Goal: Submit feedback/report problem

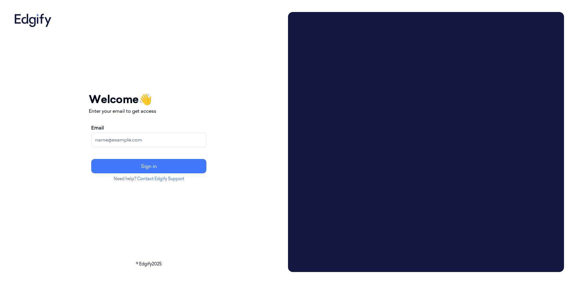
click at [177, 139] on input "Email" at bounding box center [148, 140] width 115 height 14
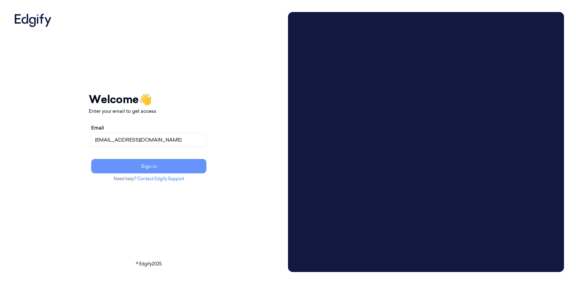
type input "cybersafept4@gmail.com"
click at [187, 165] on button "Sign in" at bounding box center [148, 166] width 115 height 14
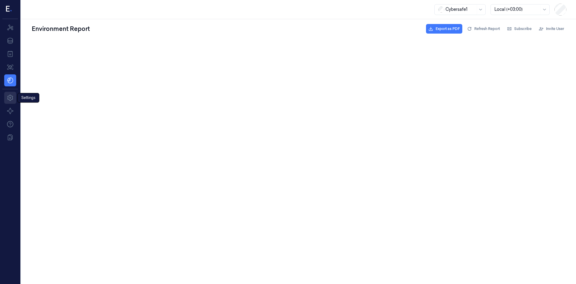
click at [11, 97] on icon at bounding box center [10, 97] width 7 height 7
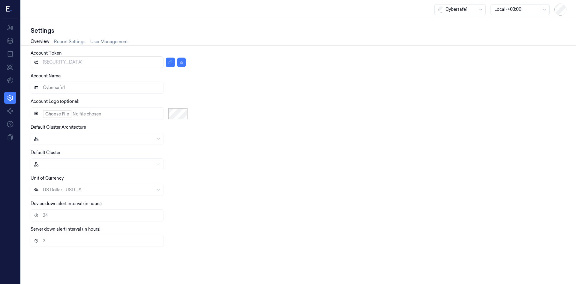
click at [106, 38] on div "Overview Report Settings User Management" at bounding box center [79, 42] width 97 height 15
click at [105, 39] on link "User Management" at bounding box center [109, 41] width 38 height 7
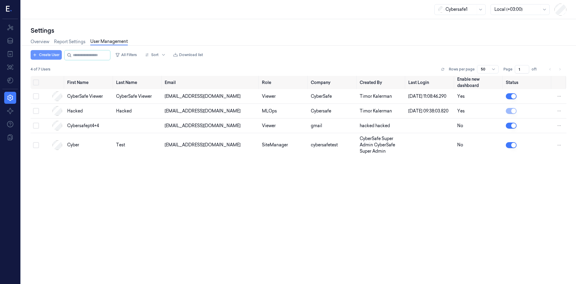
click at [44, 56] on button "Create User" at bounding box center [46, 55] width 31 height 10
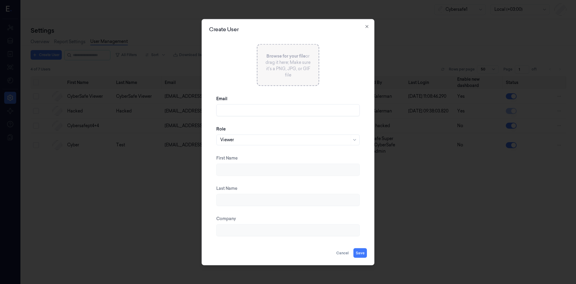
click at [155, 35] on div at bounding box center [288, 142] width 576 height 284
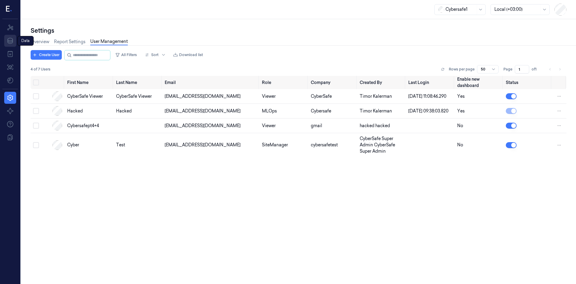
click at [11, 40] on icon at bounding box center [10, 40] width 7 height 7
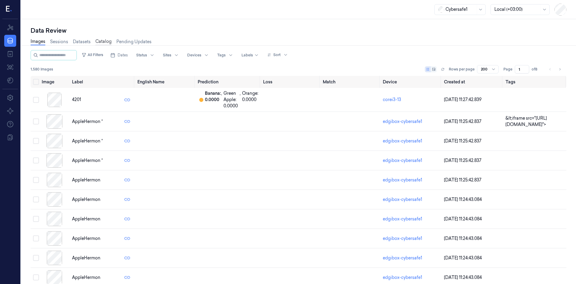
click at [100, 41] on link "Catalog" at bounding box center [103, 41] width 16 height 7
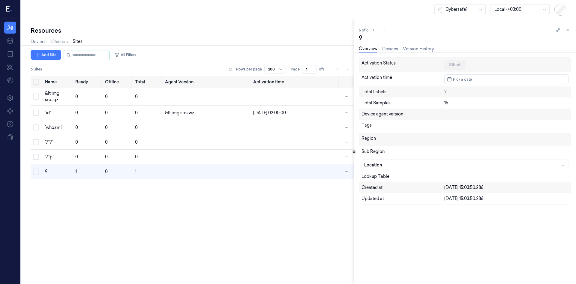
click at [556, 166] on div "button" at bounding box center [505, 165] width 121 height 6
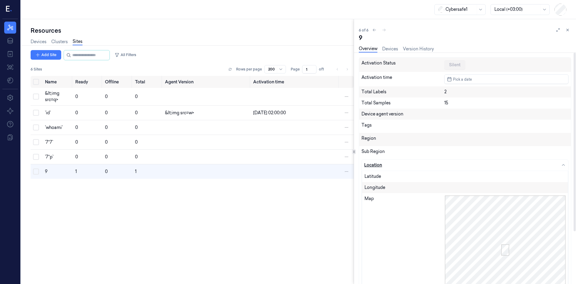
click at [563, 166] on icon "button" at bounding box center [563, 165] width 5 height 5
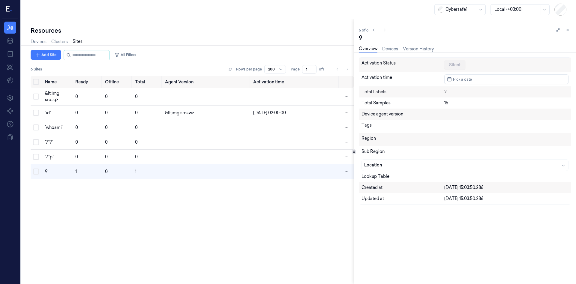
click at [560, 166] on div "button" at bounding box center [505, 165] width 121 height 6
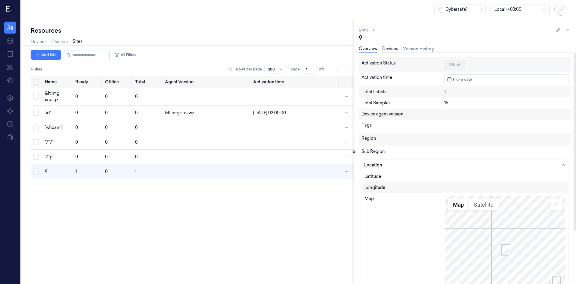
click at [396, 47] on link "Devices" at bounding box center [390, 49] width 16 height 7
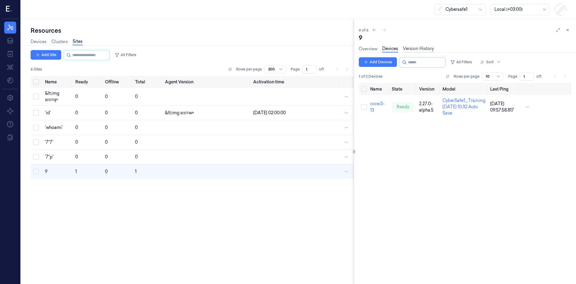
click at [424, 48] on link "Version History" at bounding box center [418, 49] width 31 height 7
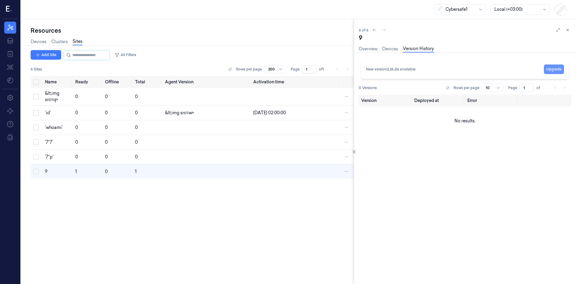
click at [554, 68] on button "Upgrade" at bounding box center [554, 70] width 20 height 10
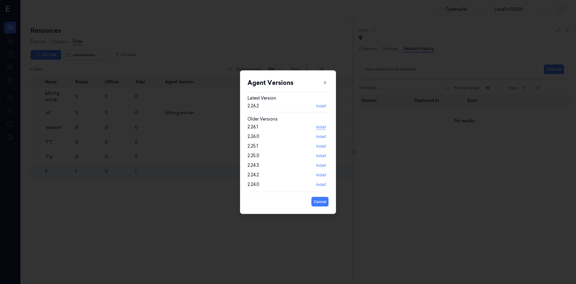
click at [319, 128] on button "Install" at bounding box center [321, 127] width 15 height 10
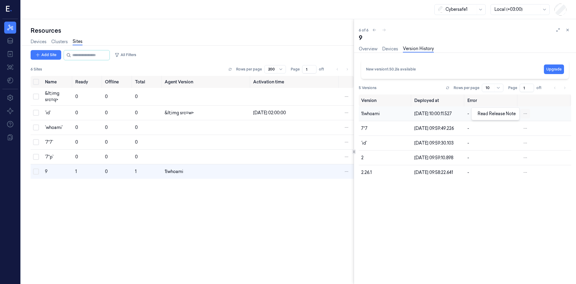
click at [526, 115] on html "Resources Data Jobs Models Settings About Support Documentation Cybersafe1 Loca…" at bounding box center [288, 142] width 576 height 284
click at [486, 114] on link "Read Release Note" at bounding box center [497, 113] width 38 height 5
click at [524, 172] on html "Resources Data Jobs Models Settings About Support Documentation Cybersafe1 Loca…" at bounding box center [288, 142] width 576 height 284
click at [487, 173] on link "Read Release Note" at bounding box center [497, 172] width 38 height 5
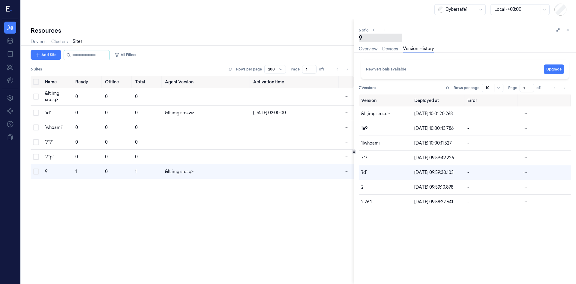
click at [368, 36] on div "9" at bounding box center [380, 38] width 43 height 8
drag, startPoint x: 372, startPoint y: 38, endPoint x: 360, endPoint y: 35, distance: 11.8
click at [360, 35] on textarea "9" at bounding box center [397, 38] width 77 height 8
type textarea "<img src=p>"
click at [393, 50] on button at bounding box center [395, 49] width 9 height 10
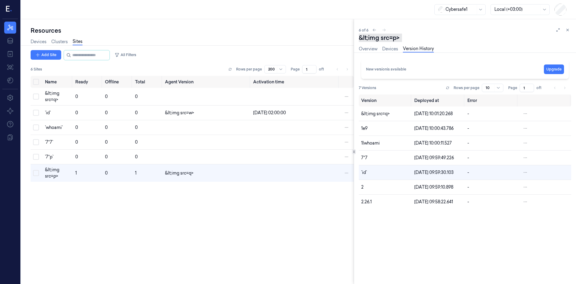
click at [398, 38] on div "&lt;img src=p>" at bounding box center [380, 38] width 43 height 8
drag, startPoint x: 400, startPoint y: 39, endPoint x: 359, endPoint y: 41, distance: 41.8
click at [359, 41] on textarea "&lt;img src=p>" at bounding box center [385, 38] width 52 height 8
type textarea "7"
type textarea "1e2"
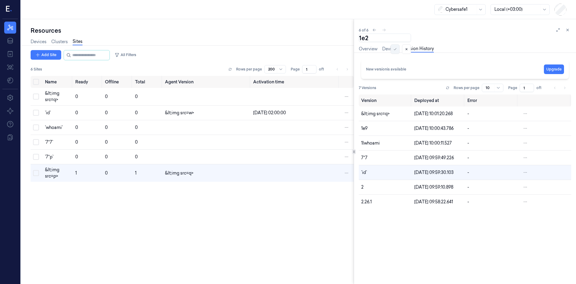
click at [396, 50] on icon at bounding box center [395, 49] width 4 height 4
